Goal: Find contact information: Find contact information

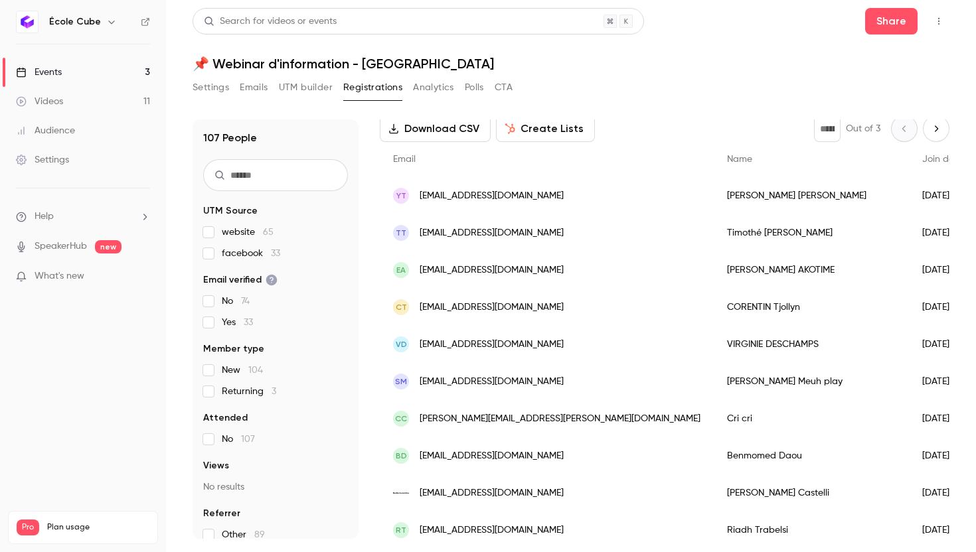
scroll to position [68, 0]
click at [713, 346] on div "[PERSON_NAME]" at bounding box center [810, 345] width 195 height 37
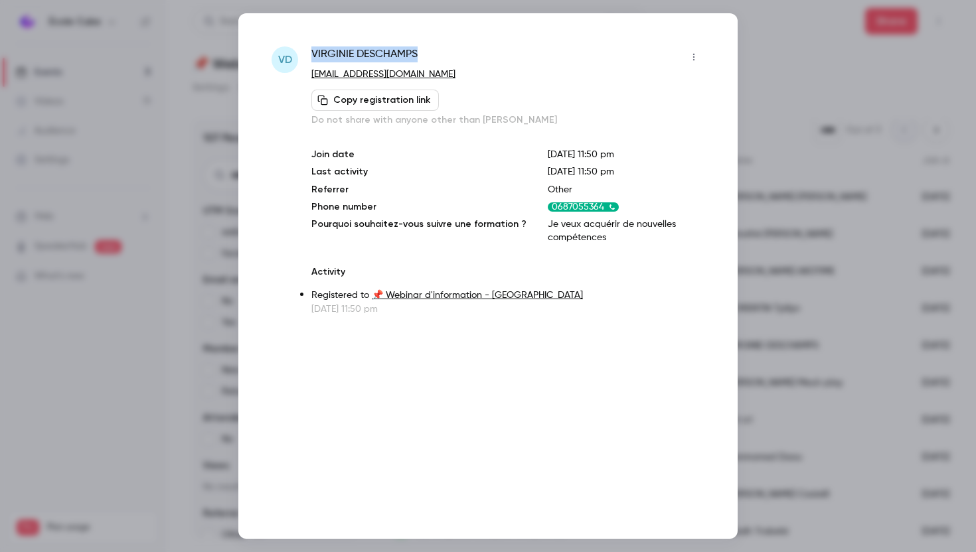
drag, startPoint x: 418, startPoint y: 53, endPoint x: 309, endPoint y: 47, distance: 109.0
click at [309, 47] on div "VD [PERSON_NAME] [EMAIL_ADDRESS][DOMAIN_NAME] Copy registration link Do not sha…" at bounding box center [487, 180] width 433 height 269
copy span "[PERSON_NAME]"
click at [778, 87] on div at bounding box center [488, 276] width 976 height 552
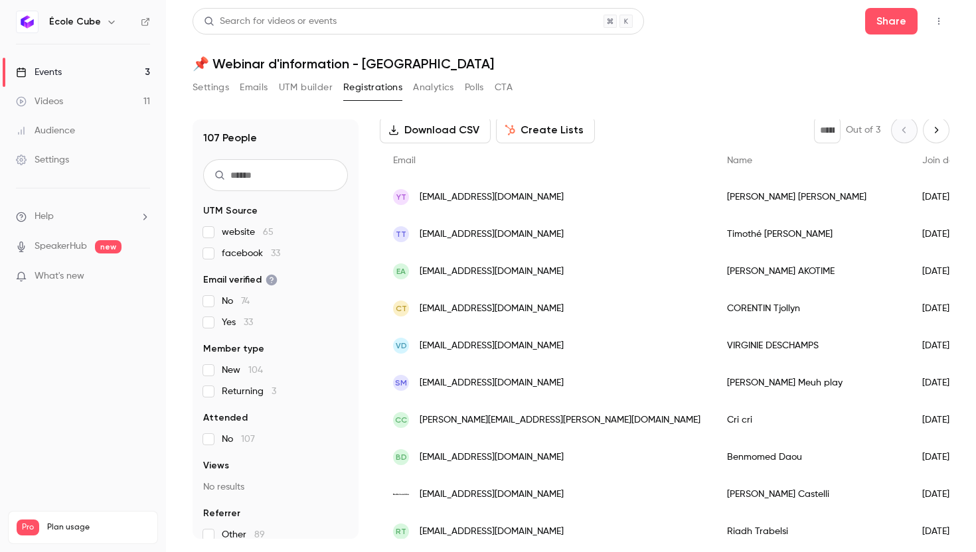
click at [713, 309] on div "[PERSON_NAME]" at bounding box center [810, 308] width 195 height 37
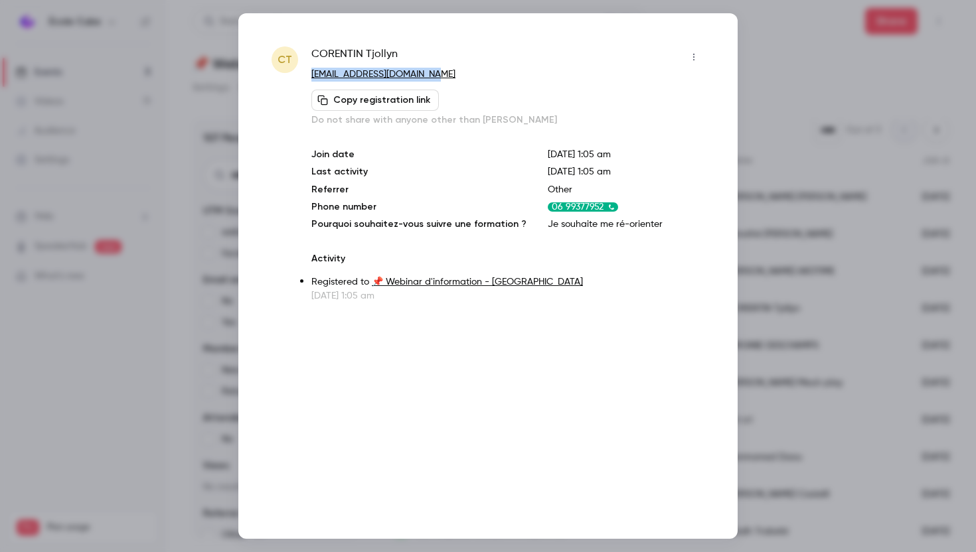
drag, startPoint x: 427, startPoint y: 68, endPoint x: 308, endPoint y: 73, distance: 119.5
click at [308, 73] on div "CT [PERSON_NAME] [EMAIL_ADDRESS][DOMAIN_NAME] Copy registration link Do not sha…" at bounding box center [487, 174] width 433 height 256
copy link "[EMAIL_ADDRESS][DOMAIN_NAME]"
click at [779, 74] on div at bounding box center [488, 276] width 976 height 552
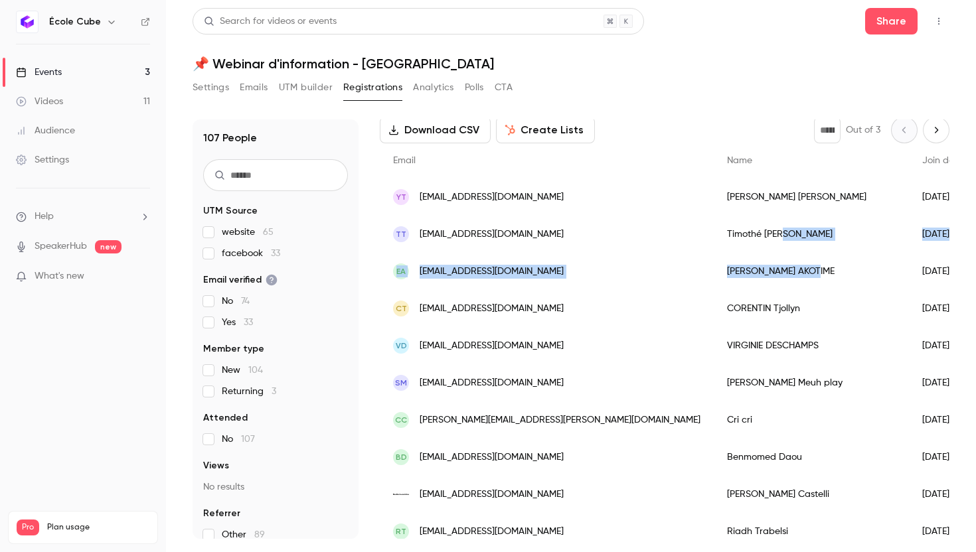
drag, startPoint x: 655, startPoint y: 274, endPoint x: 667, endPoint y: 250, distance: 26.7
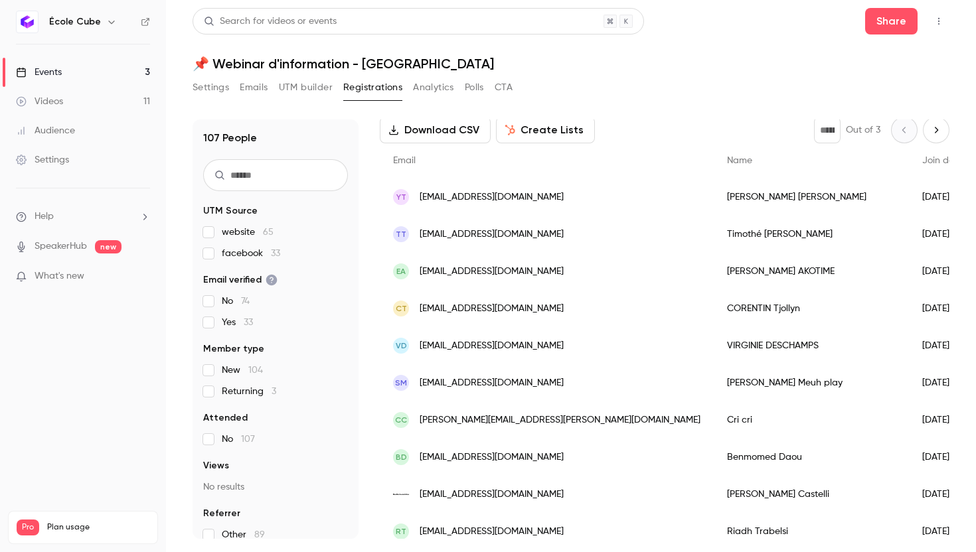
click at [713, 198] on div "[PERSON_NAME]" at bounding box center [810, 197] width 195 height 37
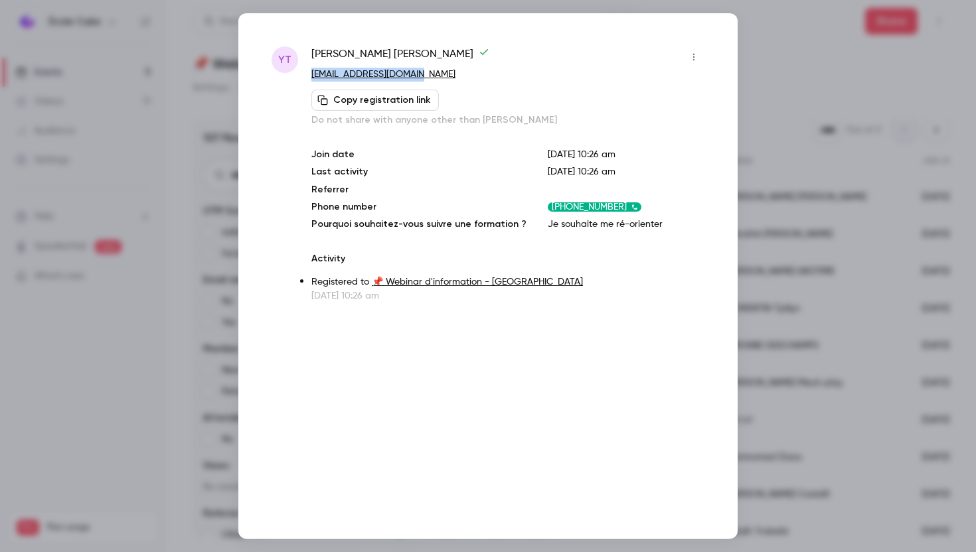
drag, startPoint x: 417, startPoint y: 73, endPoint x: 312, endPoint y: 74, distance: 105.5
click at [311, 74] on p "[EMAIL_ADDRESS][DOMAIN_NAME]" at bounding box center [507, 75] width 393 height 14
copy link "[EMAIL_ADDRESS][DOMAIN_NAME]"
click at [786, 66] on div at bounding box center [488, 276] width 976 height 552
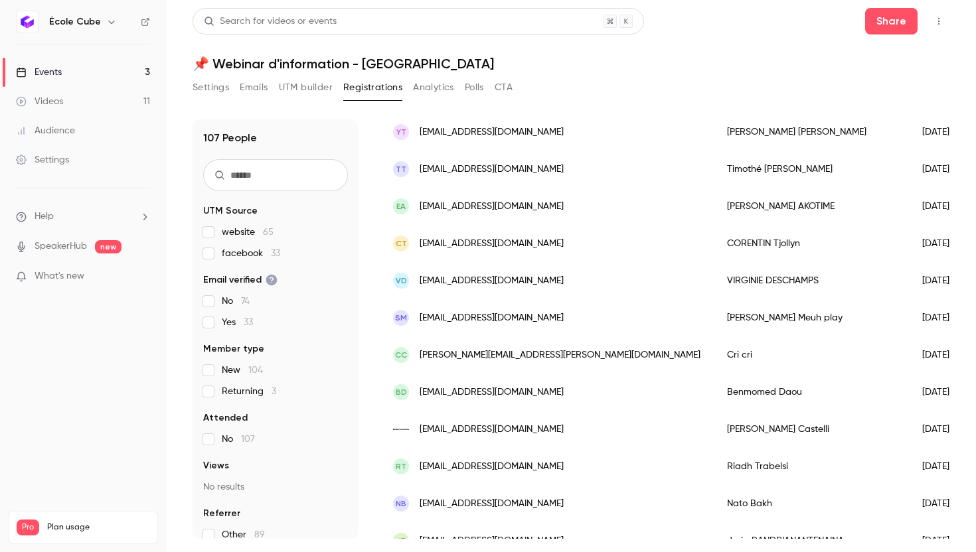
scroll to position [130, 0]
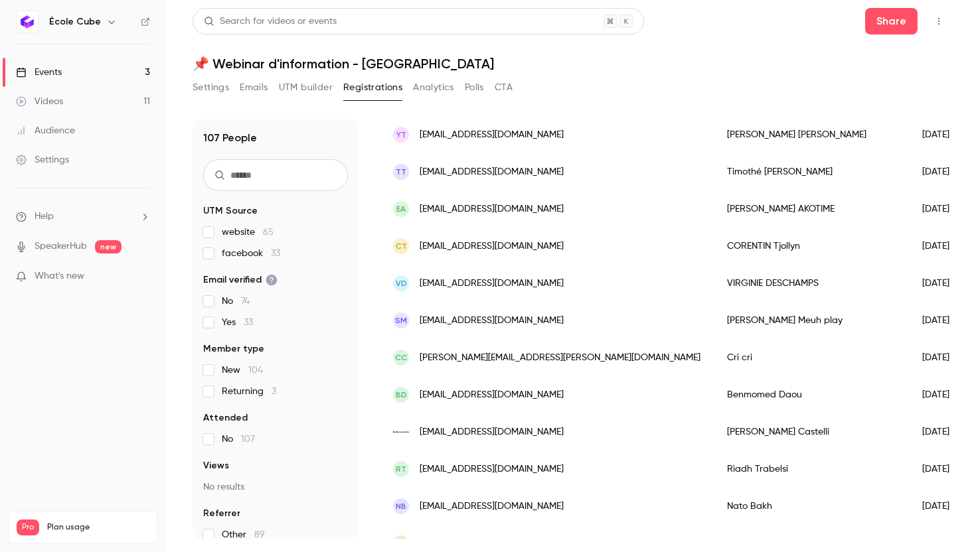
click at [713, 328] on div "[PERSON_NAME] play" at bounding box center [810, 320] width 195 height 37
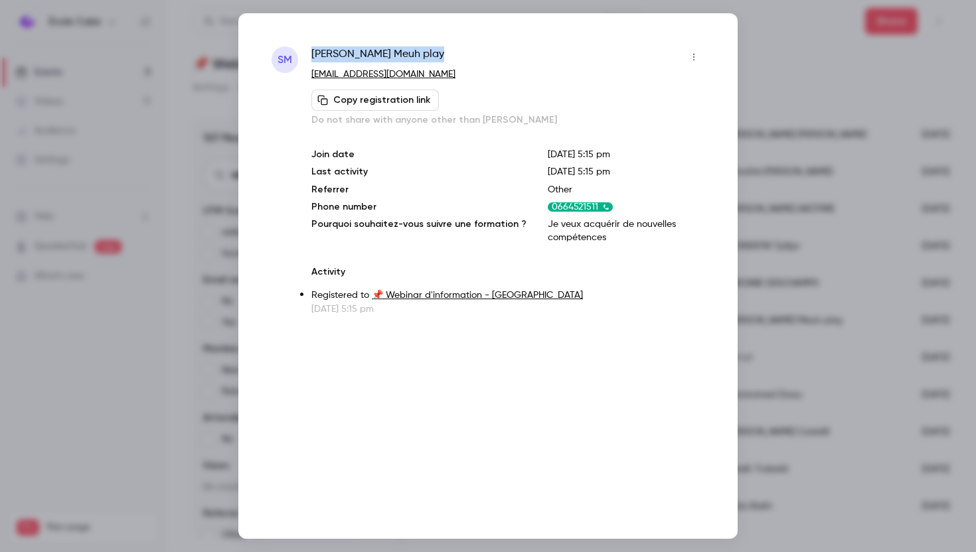
drag, startPoint x: 394, startPoint y: 53, endPoint x: 314, endPoint y: 53, distance: 80.3
click at [314, 53] on div "[PERSON_NAME] play" at bounding box center [507, 56] width 393 height 21
copy span "[PERSON_NAME] play"
click at [773, 104] on div at bounding box center [488, 276] width 976 height 552
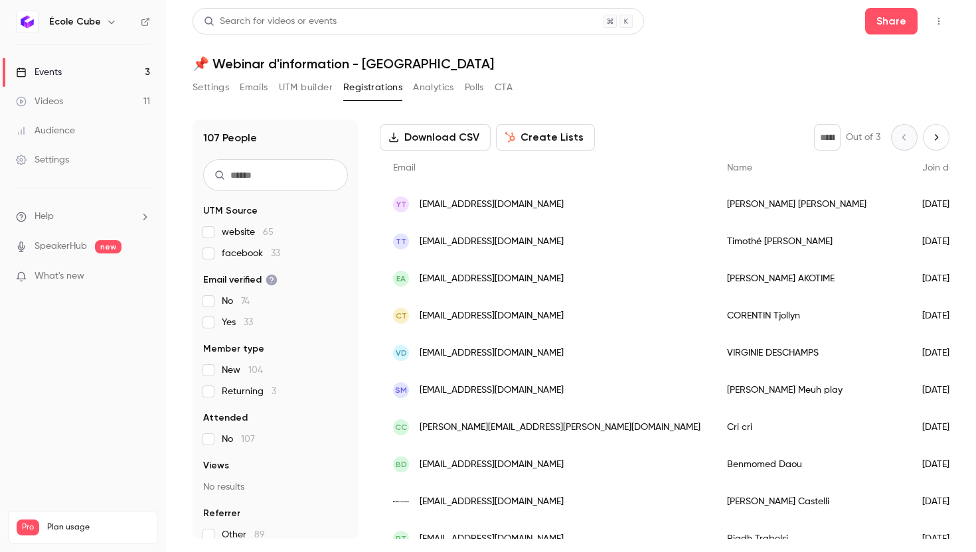
scroll to position [59, 0]
click at [713, 255] on div "[PERSON_NAME]" at bounding box center [810, 242] width 195 height 37
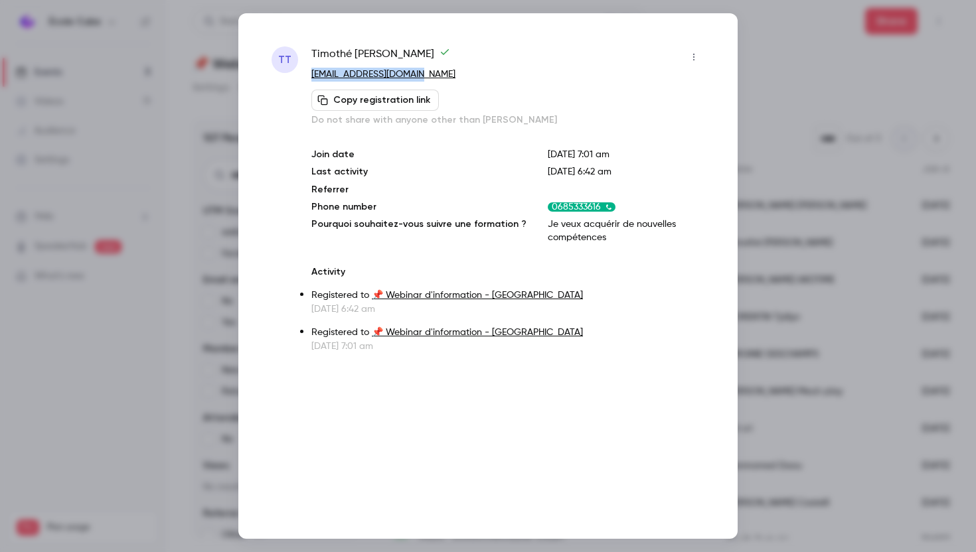
drag, startPoint x: 421, startPoint y: 75, endPoint x: 313, endPoint y: 70, distance: 108.9
click at [313, 70] on p "[EMAIL_ADDRESS][DOMAIN_NAME]" at bounding box center [507, 75] width 393 height 14
copy link "[EMAIL_ADDRESS][DOMAIN_NAME]"
click at [824, 196] on div at bounding box center [488, 276] width 976 height 552
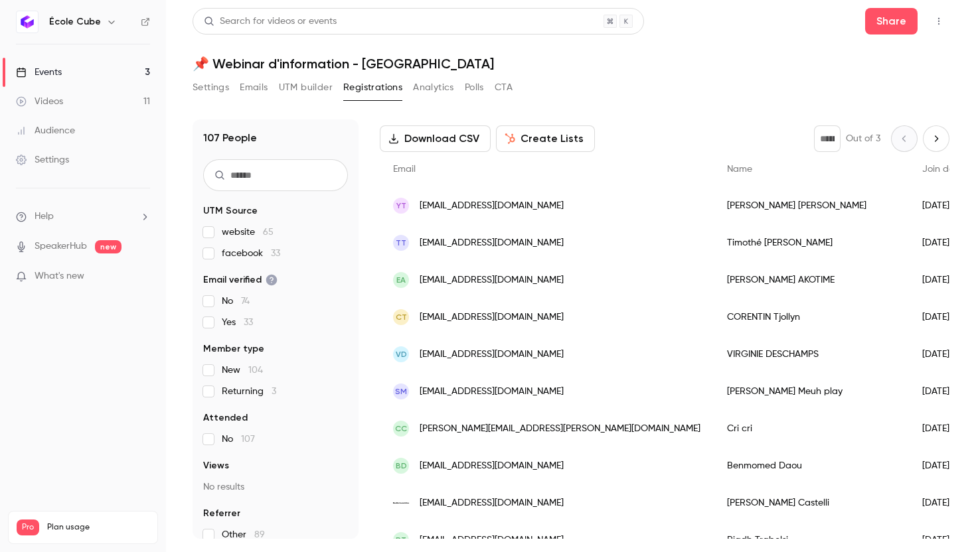
click at [713, 208] on div "[PERSON_NAME]" at bounding box center [810, 205] width 195 height 37
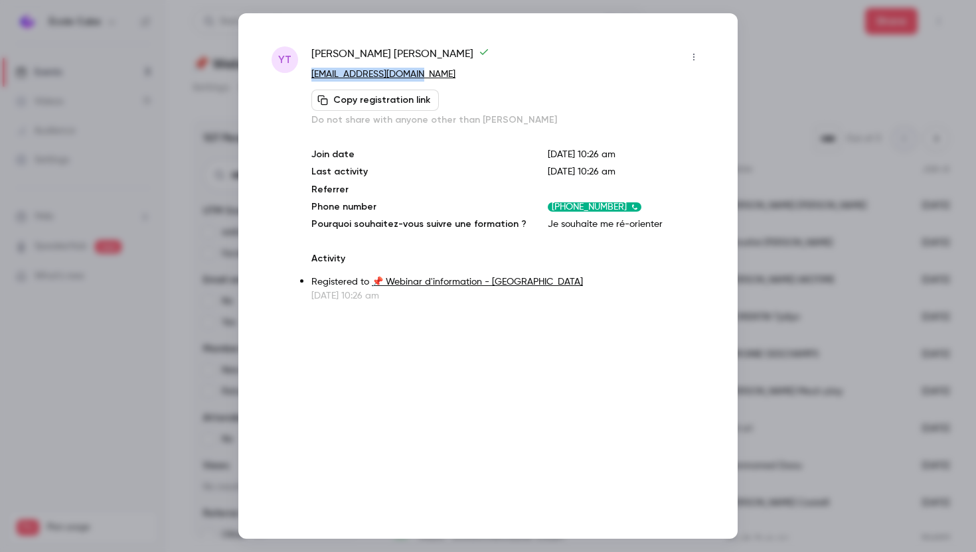
drag, startPoint x: 417, startPoint y: 72, endPoint x: 310, endPoint y: 72, distance: 107.5
click at [310, 72] on div "YT [PERSON_NAME] [EMAIL_ADDRESS][DOMAIN_NAME] Copy registration link Do not sha…" at bounding box center [487, 174] width 433 height 256
copy link "[EMAIL_ADDRESS][DOMAIN_NAME]"
click at [846, 56] on div at bounding box center [488, 276] width 976 height 552
